Goal: Find specific page/section: Find specific page/section

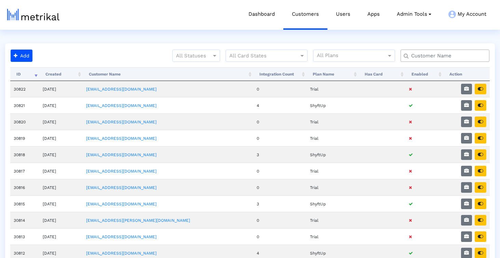
click at [430, 57] on input "text" at bounding box center [446, 55] width 80 height 7
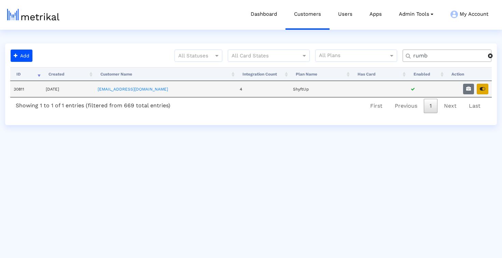
type input "rumb"
click at [482, 88] on icon "button" at bounding box center [482, 88] width 5 height 5
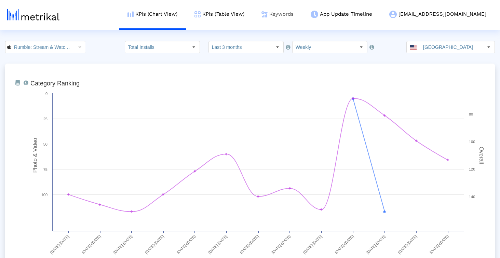
click at [302, 20] on link "Keywords" at bounding box center [277, 14] width 49 height 28
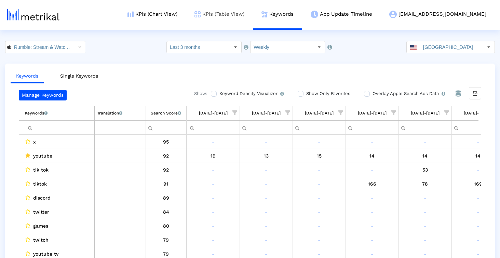
scroll to position [0, 397]
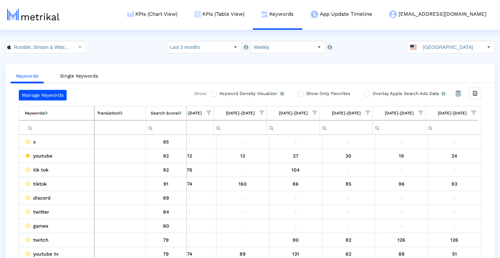
click at [81, 128] on input "Filter cell" at bounding box center [59, 127] width 69 height 11
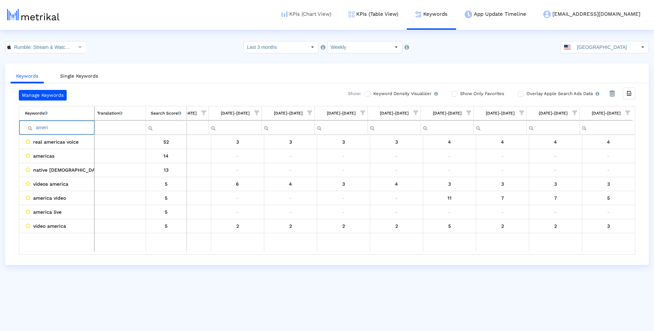
scroll to position [0, 241]
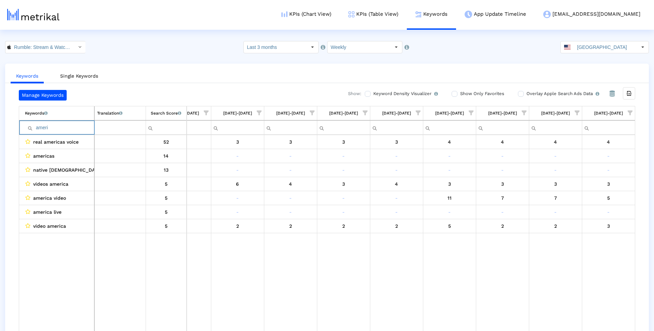
click at [35, 123] on input "ameri" at bounding box center [59, 127] width 69 height 11
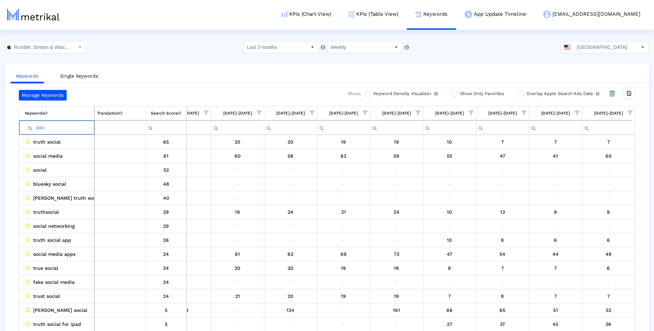
click at [45, 128] on input "soci" at bounding box center [59, 127] width 69 height 11
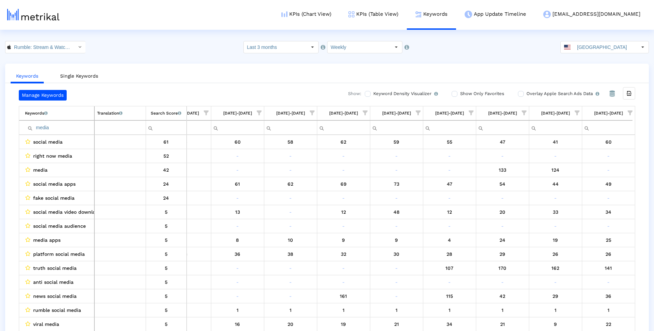
click at [502, 107] on td "09/28/25-10/04/25" at bounding box center [608, 113] width 53 height 14
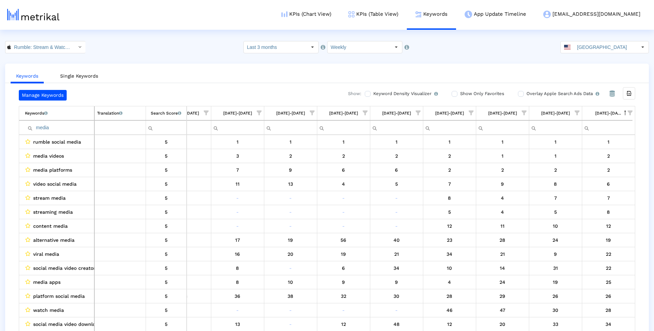
click at [59, 127] on input "media" at bounding box center [59, 127] width 69 height 11
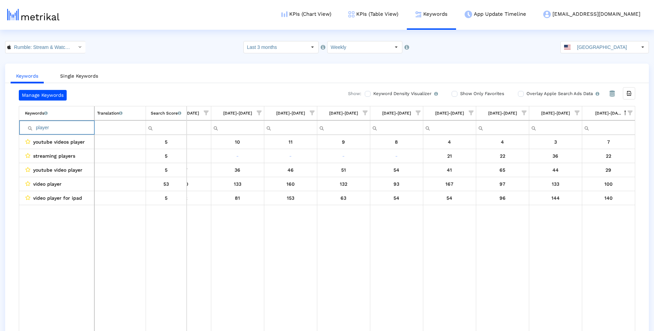
click at [42, 129] on input "player" at bounding box center [59, 127] width 69 height 11
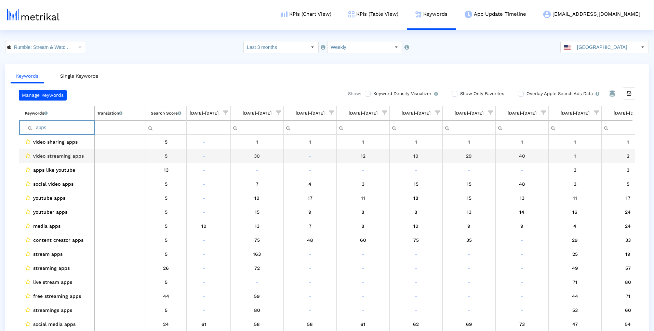
scroll to position [0, 147]
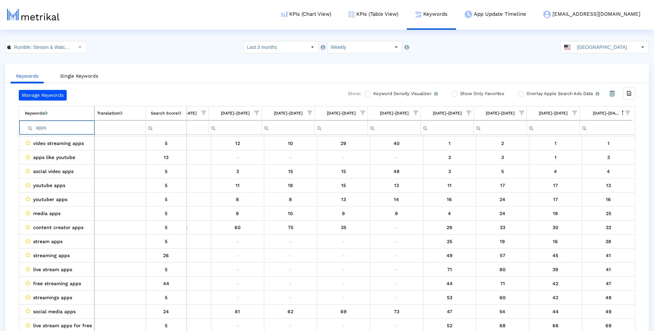
click at [43, 129] on input "apps" at bounding box center [59, 127] width 69 height 11
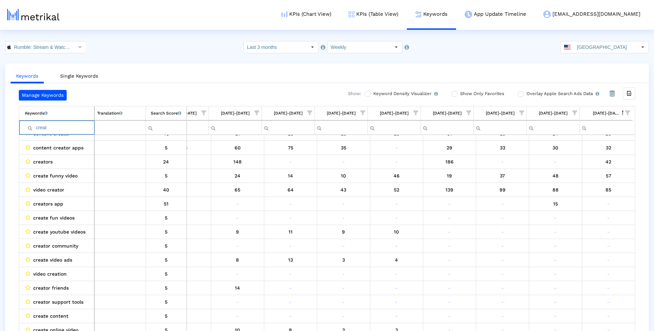
click at [74, 129] on input "creat" at bounding box center [59, 127] width 69 height 11
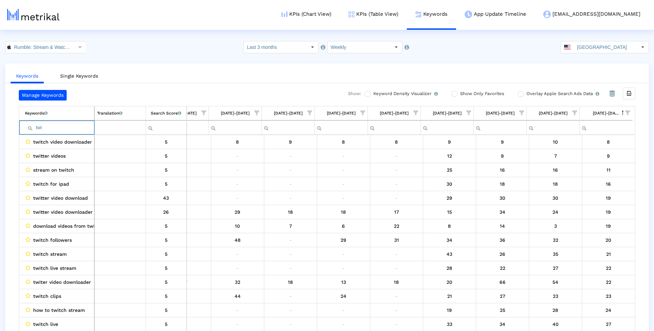
click at [40, 124] on input "twi" at bounding box center [59, 127] width 69 height 11
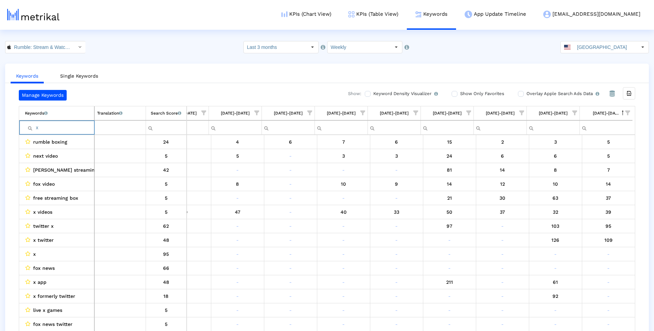
click at [46, 126] on input "x" at bounding box center [59, 127] width 69 height 11
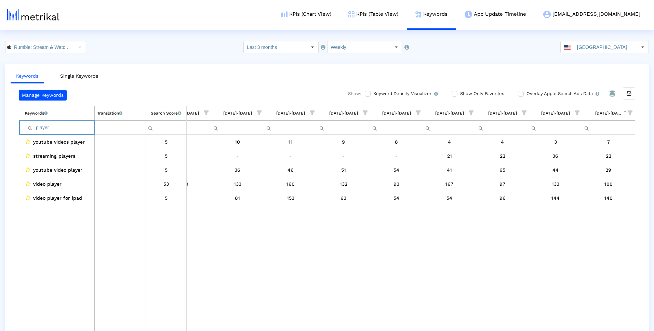
click at [76, 126] on input "player" at bounding box center [59, 127] width 69 height 11
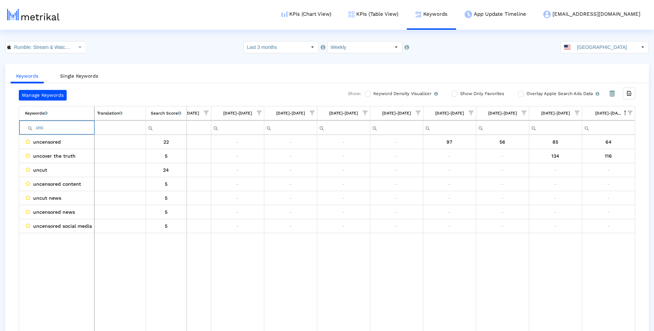
click at [55, 128] on input "unc" at bounding box center [59, 127] width 69 height 11
click at [61, 129] on input "ameri" at bounding box center [59, 127] width 69 height 11
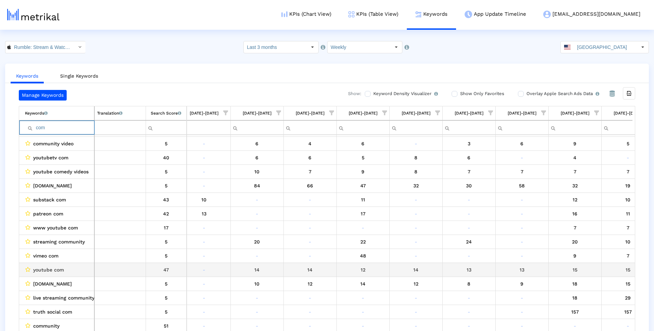
scroll to position [0, 70]
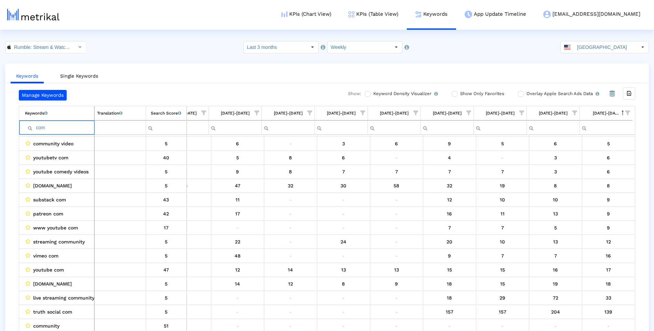
click at [80, 130] on input "com" at bounding box center [59, 127] width 69 height 11
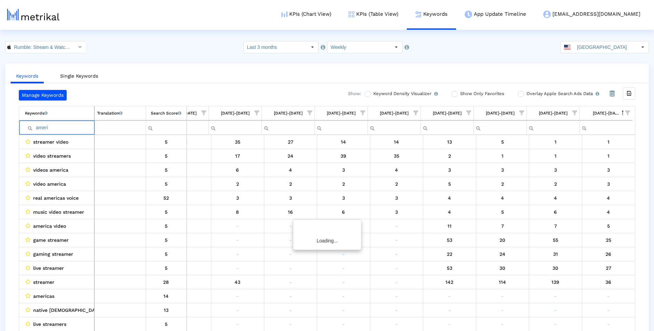
scroll to position [0, 241]
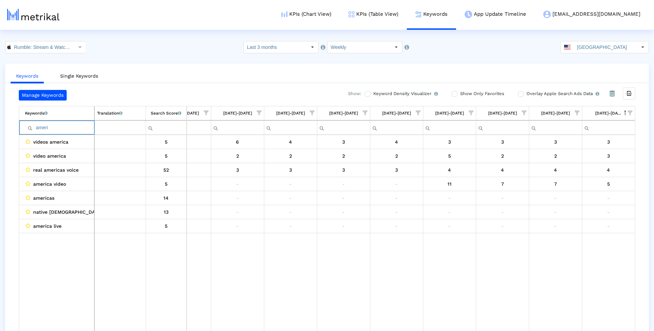
click at [58, 129] on input "ameri" at bounding box center [59, 127] width 69 height 11
click at [66, 128] on input "real" at bounding box center [59, 127] width 69 height 11
click at [42, 123] on input "funn" at bounding box center [59, 127] width 69 height 11
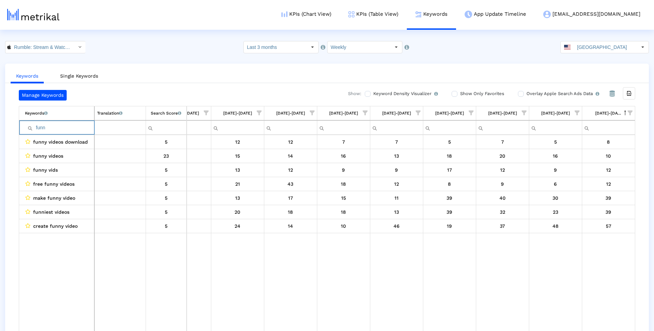
click at [42, 123] on input "funn" at bounding box center [59, 127] width 69 height 11
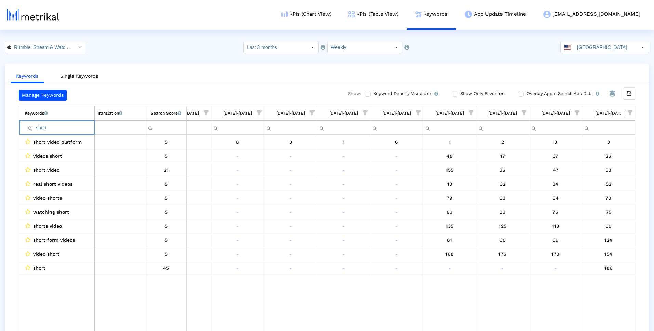
click at [79, 125] on input "short" at bounding box center [59, 127] width 69 height 11
click at [72, 128] on input "short" at bounding box center [59, 127] width 69 height 11
type input "a"
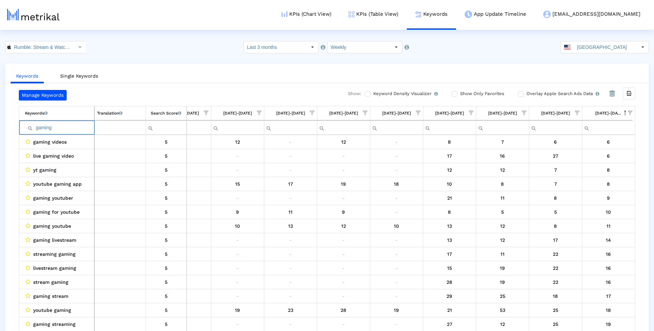
type input "gaming"
click at [74, 130] on input "gaming" at bounding box center [59, 127] width 69 height 11
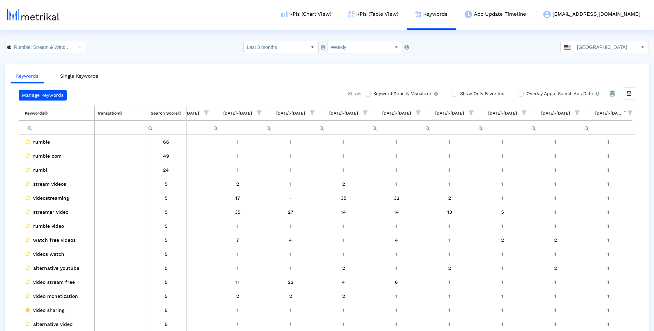
click at [168, 113] on div "Search Score An estimate of relative search volume of each keyword. It is on a …" at bounding box center [166, 113] width 30 height 9
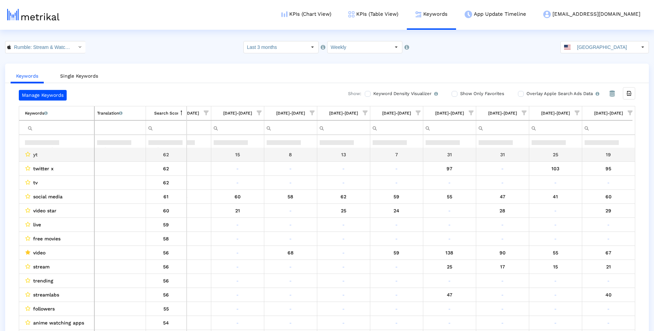
scroll to position [356, 0]
